Goal: Transaction & Acquisition: Purchase product/service

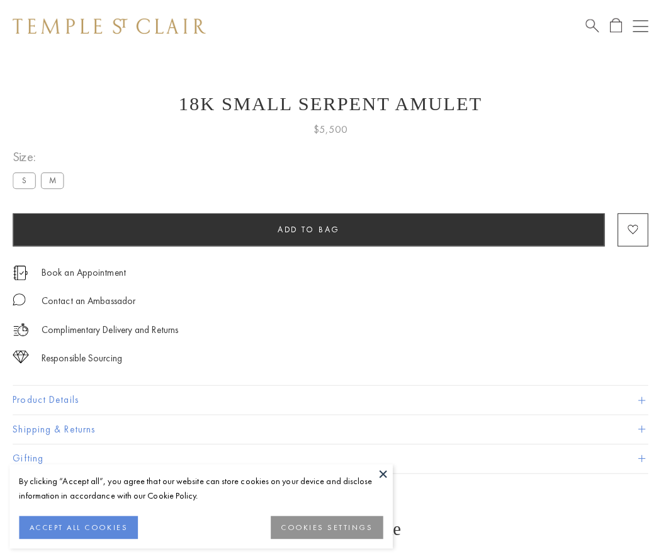
scroll to position [50, 0]
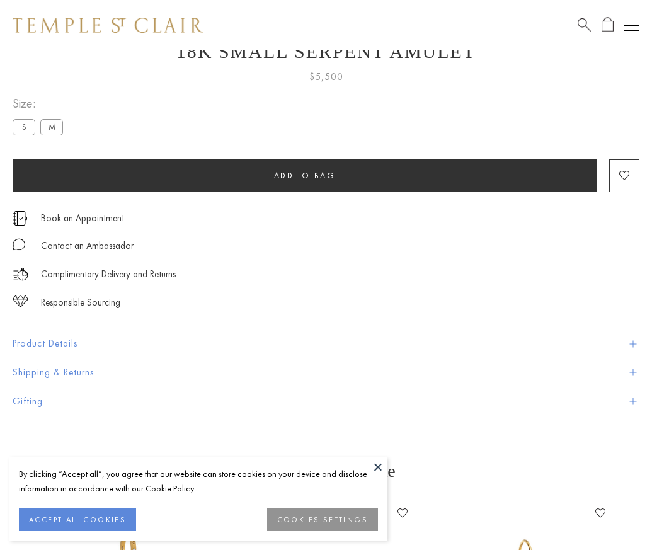
click at [304, 175] on span "Add to bag" at bounding box center [305, 175] width 62 height 11
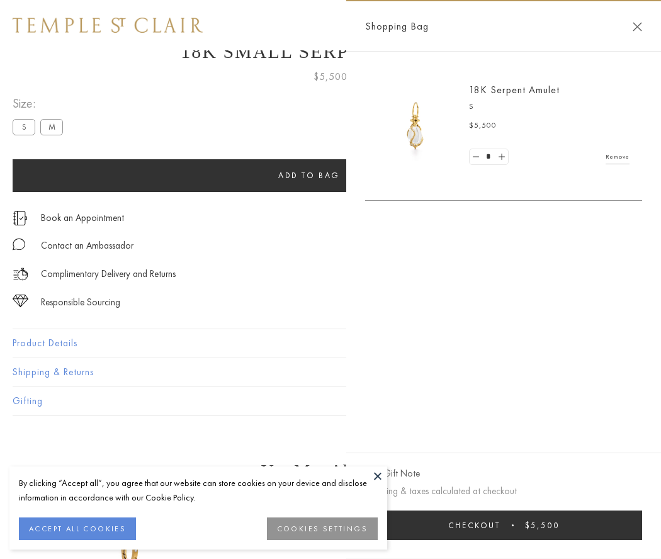
click at [504, 525] on button "Checkout $5,500" at bounding box center [503, 526] width 277 height 30
